Goal: Communication & Community: Answer question/provide support

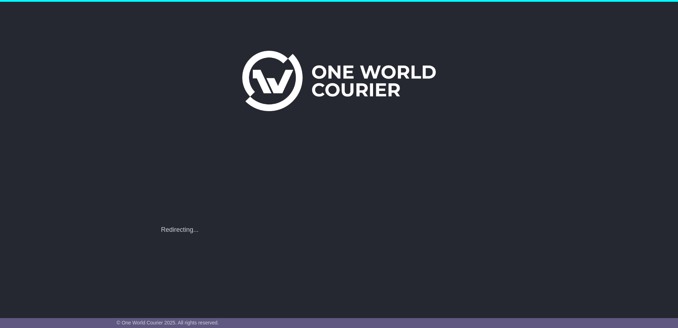
click at [331, 221] on div "**********" at bounding box center [339, 224] width 363 height 18
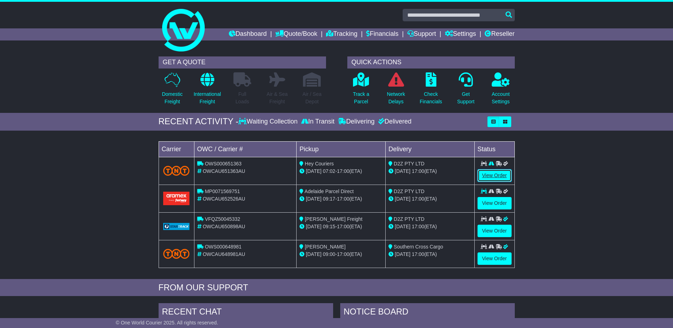
click at [492, 171] on link "View Order" at bounding box center [495, 175] width 34 height 12
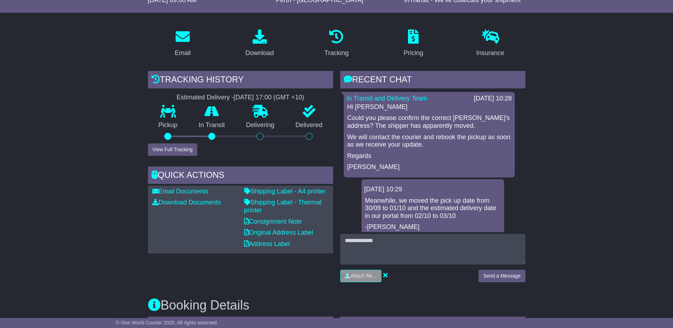
scroll to position [95, 0]
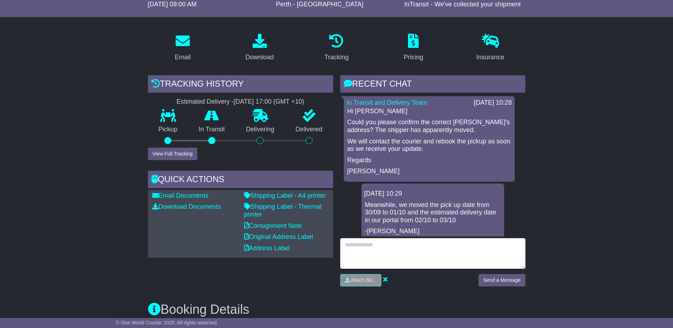
click at [383, 247] on textarea at bounding box center [432, 253] width 185 height 31
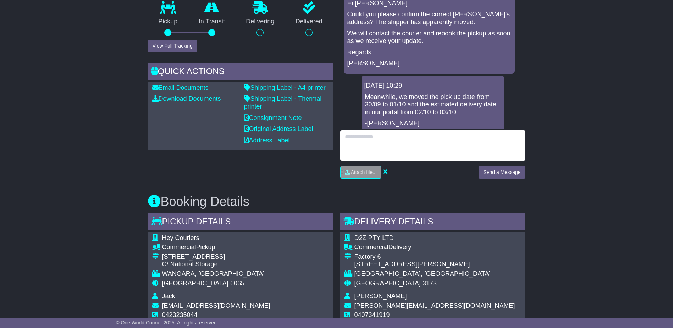
scroll to position [189, 0]
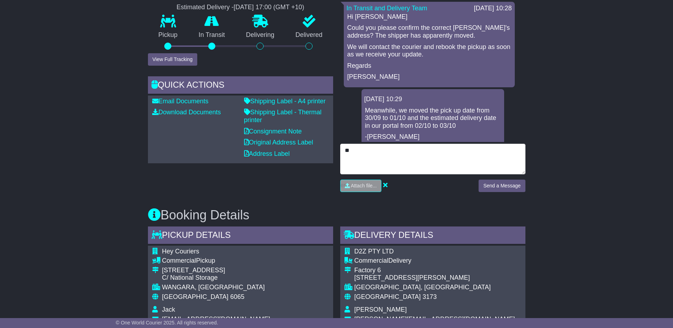
type textarea "*"
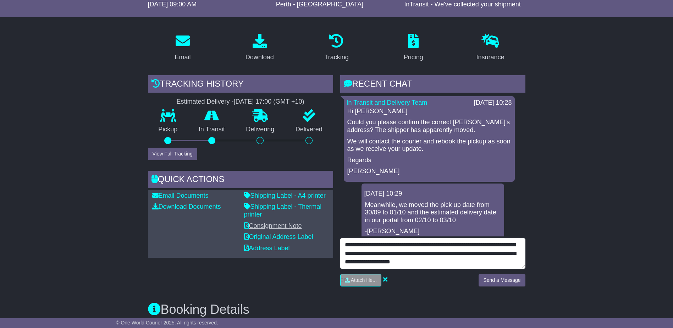
scroll to position [6, 0]
type textarea "**********"
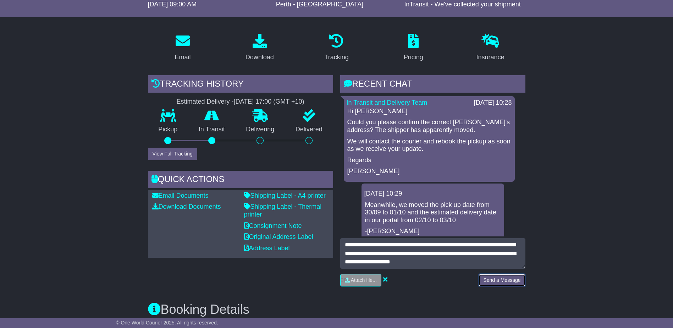
click at [517, 280] on button "Send a Message" at bounding box center [502, 280] width 46 height 12
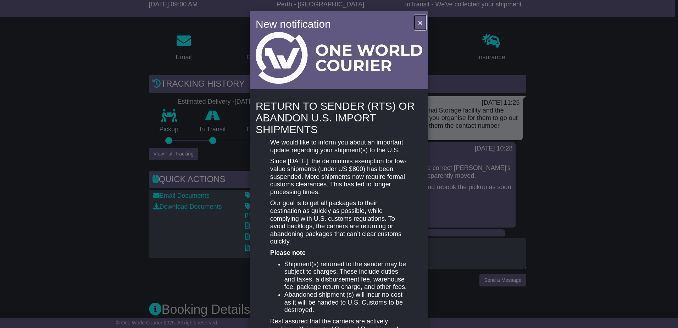
click at [419, 20] on span "×" at bounding box center [420, 22] width 4 height 8
click at [418, 22] on span "×" at bounding box center [420, 22] width 4 height 8
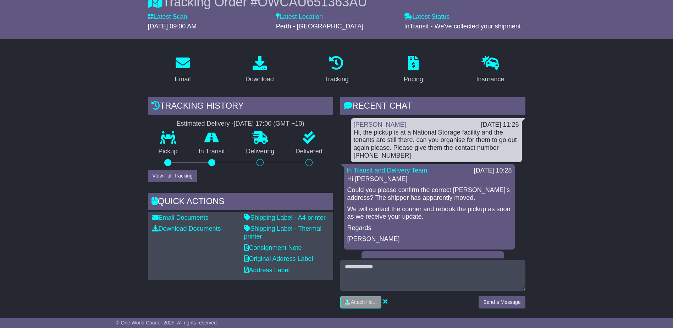
scroll to position [95, 0]
